Goal: Task Accomplishment & Management: Use online tool/utility

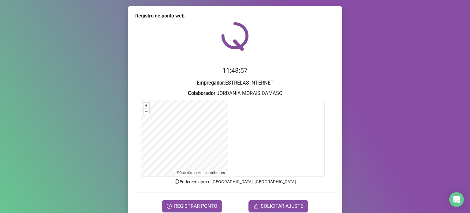
scroll to position [26, 0]
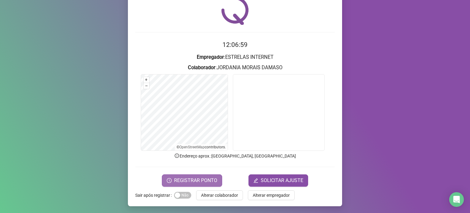
click at [188, 181] on span "REGISTRAR PONTO" at bounding box center [195, 180] width 43 height 7
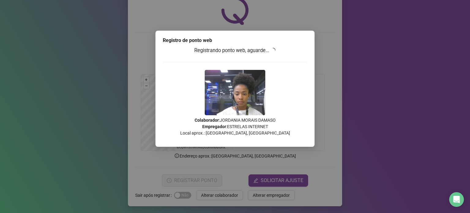
click at [272, 67] on div "Registrando ponto web, aguarde... Colaborador : JORDANIA MORAIS DAMASO Empregad…" at bounding box center [235, 94] width 145 height 94
drag, startPoint x: 254, startPoint y: 172, endPoint x: 241, endPoint y: 160, distance: 17.3
click at [253, 171] on div "Registro de ponto web Registrando ponto web, aguarde... Colaborador : JORDANIA …" at bounding box center [235, 106] width 470 height 213
click at [160, 51] on div "Registro de ponto web Registrando ponto web, aguarde... Colaborador : JORDANIA …" at bounding box center [235, 89] width 159 height 116
click at [205, 152] on div "Registro de ponto web Registrando ponto web, aguarde... Colaborador : JORDANIA …" at bounding box center [235, 106] width 470 height 213
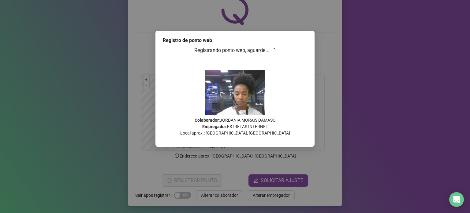
click at [319, 49] on div "Registro de ponto web Registrando ponto web, aguarde... Colaborador : JORDANIA …" at bounding box center [235, 106] width 470 height 213
click at [320, 48] on div "Registro de ponto web Registrando ponto web, aguarde... Colaborador : JORDANIA …" at bounding box center [235, 106] width 470 height 213
click at [329, 87] on div "Registro de ponto web Registrando ponto web, aguarde... Colaborador : JORDANIA …" at bounding box center [235, 106] width 470 height 213
click at [344, 101] on div "Registro de ponto web Registrando ponto web, aguarde... Colaborador : JORDANIA …" at bounding box center [235, 106] width 470 height 213
click at [224, 27] on div "Registro de ponto web Registrando ponto web, aguarde... Colaborador : JORDANIA …" at bounding box center [235, 106] width 470 height 213
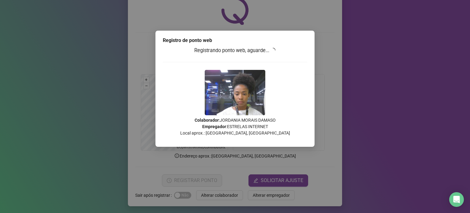
drag, startPoint x: 312, startPoint y: 48, endPoint x: 353, endPoint y: 162, distance: 120.9
click at [314, 54] on div "Registro de ponto web Registrando ponto web, aguarde... Colaborador : JORDANIA …" at bounding box center [235, 89] width 159 height 116
click at [248, 49] on h3 "Registrando ponto web, aguarde..." at bounding box center [235, 51] width 145 height 8
click at [298, 51] on h3 "Registrando ponto web, aguarde..." at bounding box center [235, 51] width 145 height 8
drag, startPoint x: 270, startPoint y: 48, endPoint x: 275, endPoint y: 50, distance: 4.8
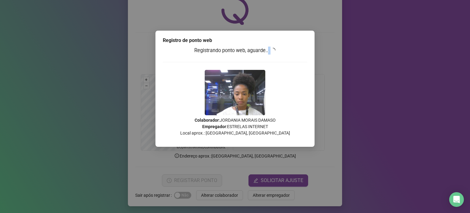
click at [274, 51] on h3 "Registrando ponto web, aguarde..." at bounding box center [235, 51] width 145 height 8
click at [276, 48] on icon "loading" at bounding box center [273, 50] width 5 height 5
click at [279, 47] on h3 "Registrando ponto web, aguarde..." at bounding box center [235, 51] width 145 height 8
click at [279, 45] on div "Registro de ponto web Registrando ponto web, aguarde... Colaborador : JORDANIA …" at bounding box center [235, 89] width 159 height 116
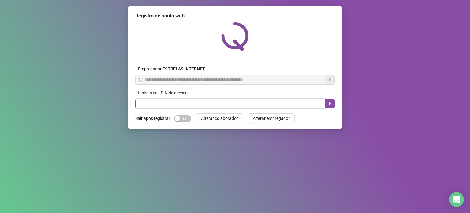
click at [246, 107] on input "text" at bounding box center [230, 104] width 190 height 10
type input "*****"
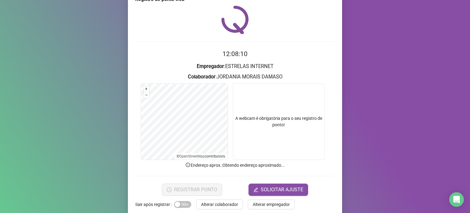
scroll to position [26, 0]
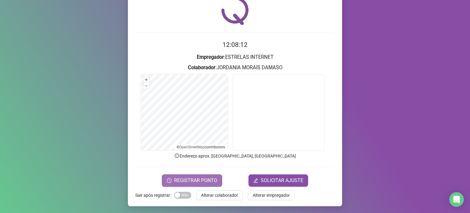
click at [190, 180] on span "REGISTRAR PONTO" at bounding box center [195, 180] width 43 height 7
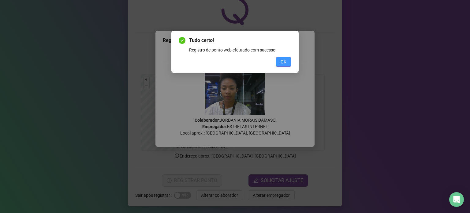
click at [281, 59] on span "OK" at bounding box center [284, 61] width 6 height 7
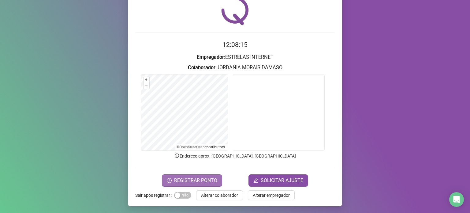
click at [184, 181] on span "REGISTRAR PONTO" at bounding box center [195, 180] width 43 height 7
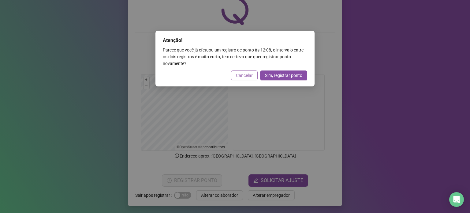
click at [242, 78] on span "Cancelar" at bounding box center [244, 75] width 17 height 7
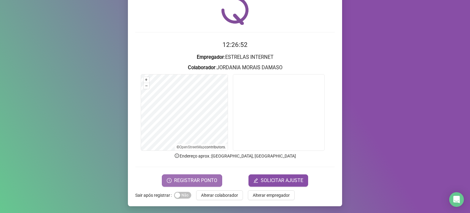
click at [200, 184] on button "REGISTRAR PONTO" at bounding box center [192, 180] width 60 height 12
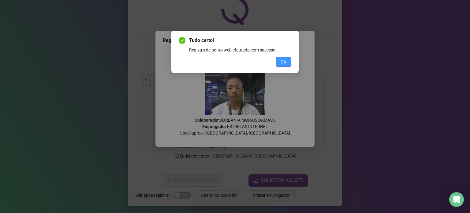
click at [288, 58] on button "OK" at bounding box center [284, 62] width 16 height 10
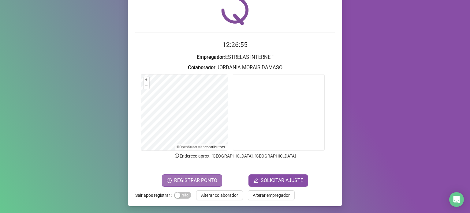
click at [196, 176] on button "REGISTRAR PONTO" at bounding box center [192, 180] width 60 height 12
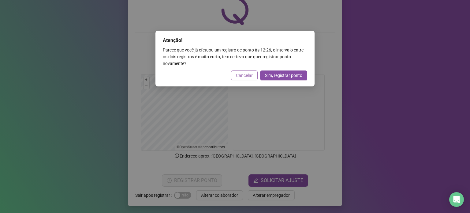
click at [249, 76] on span "Cancelar" at bounding box center [244, 75] width 17 height 7
